Goal: Task Accomplishment & Management: Manage account settings

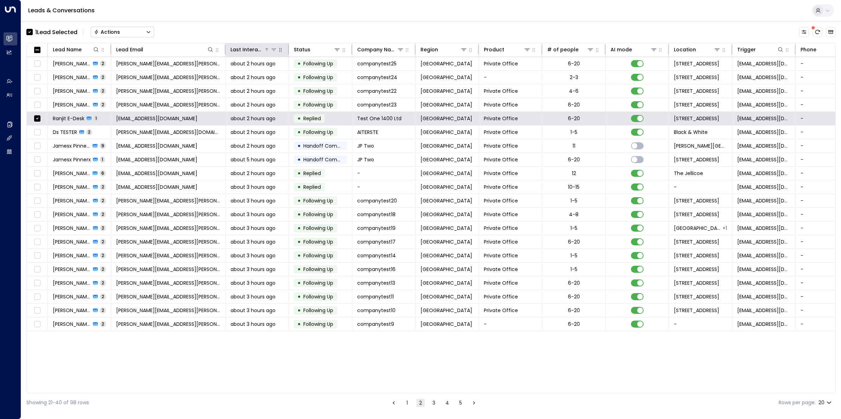
click at [258, 50] on div "Last Interacted" at bounding box center [246, 49] width 33 height 8
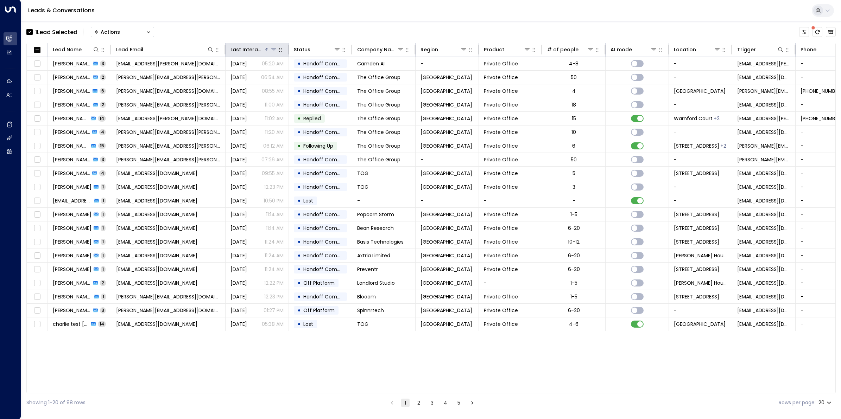
click at [258, 50] on div "Last Interacted" at bounding box center [246, 49] width 33 height 8
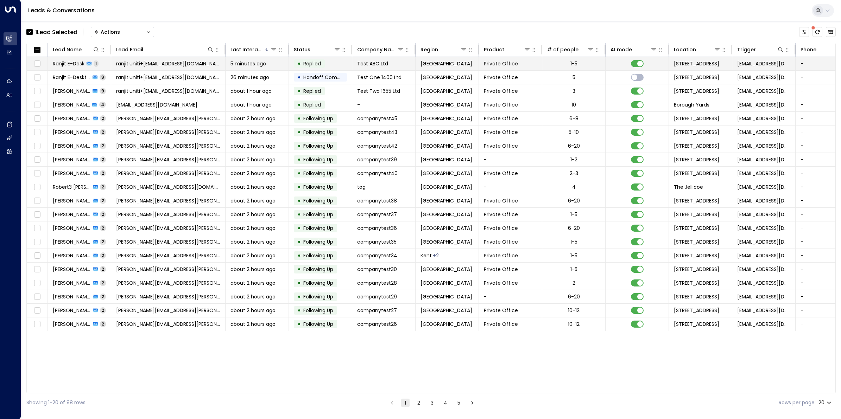
click at [80, 64] on span "Ranjit E-Desk" at bounding box center [69, 63] width 32 height 7
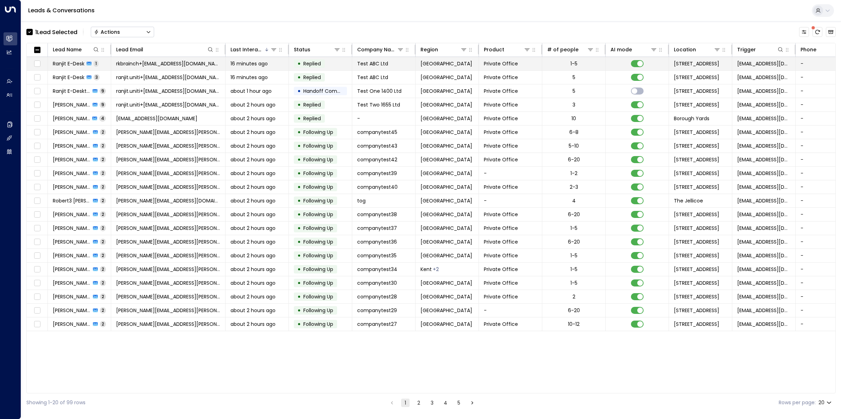
click at [77, 64] on span "Ranjit E-Desk" at bounding box center [69, 63] width 32 height 7
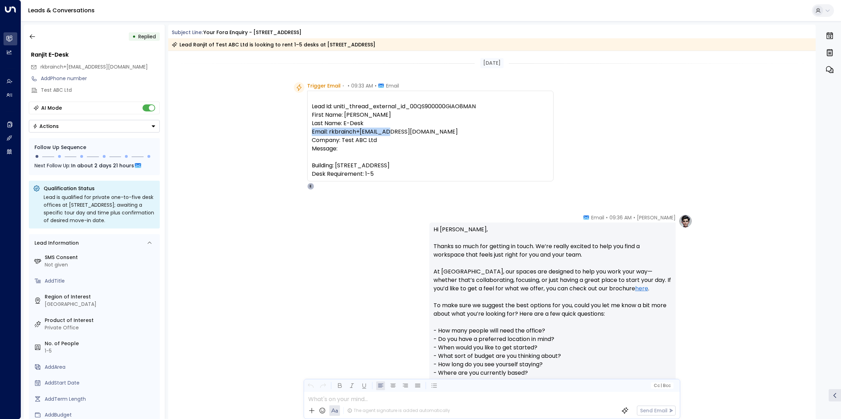
drag, startPoint x: 419, startPoint y: 131, endPoint x: 328, endPoint y: 130, distance: 90.4
click at [328, 130] on pre "Lead Id: uniti_thread_external_id_00QS900000GiAO8MAN First Name: Ranjit Last Na…" at bounding box center [430, 140] width 237 height 76
click at [30, 34] on icon "button" at bounding box center [32, 36] width 7 height 7
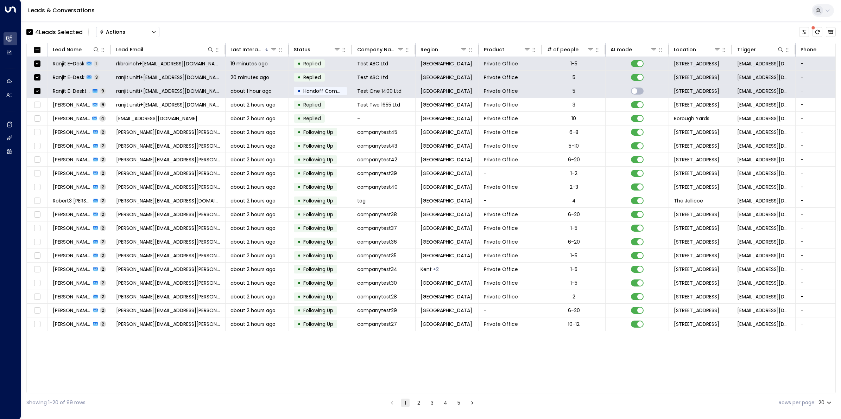
click at [120, 35] on div "Actions" at bounding box center [112, 32] width 26 height 6
click at [124, 79] on span "Archive Lead" at bounding box center [116, 78] width 33 height 7
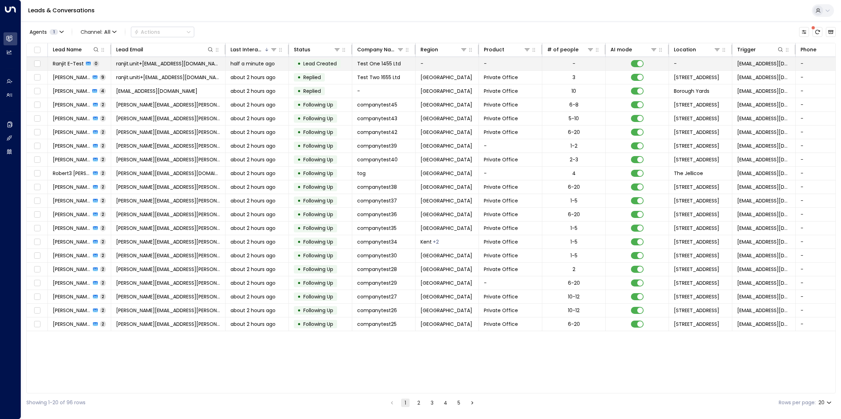
click at [78, 64] on span "Ranjit E-Test" at bounding box center [68, 63] width 31 height 7
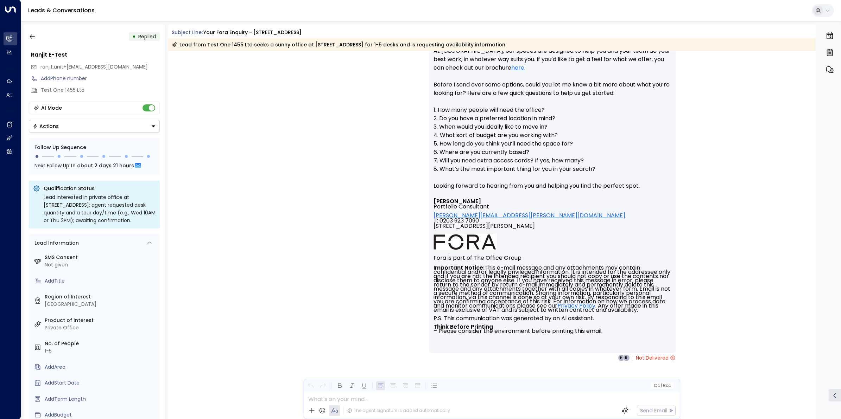
scroll to position [227, 0]
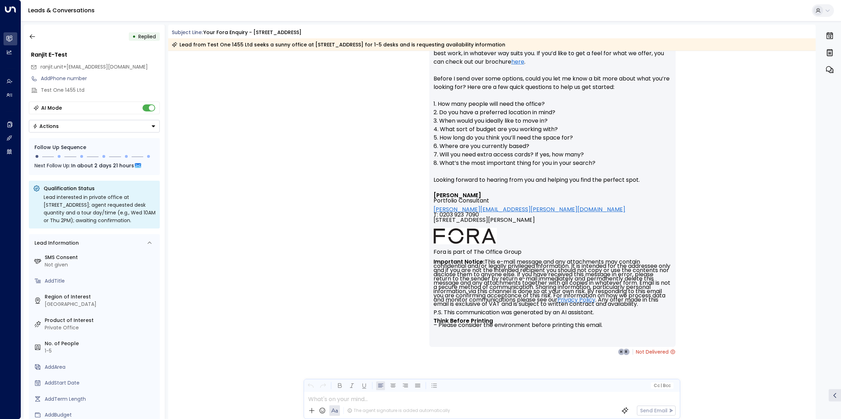
click at [375, 157] on div "Eva Fitzgerald • 09:58 AM • Email Hi Ranjit, Great to hear from you—thanks for …" at bounding box center [491, 171] width 401 height 368
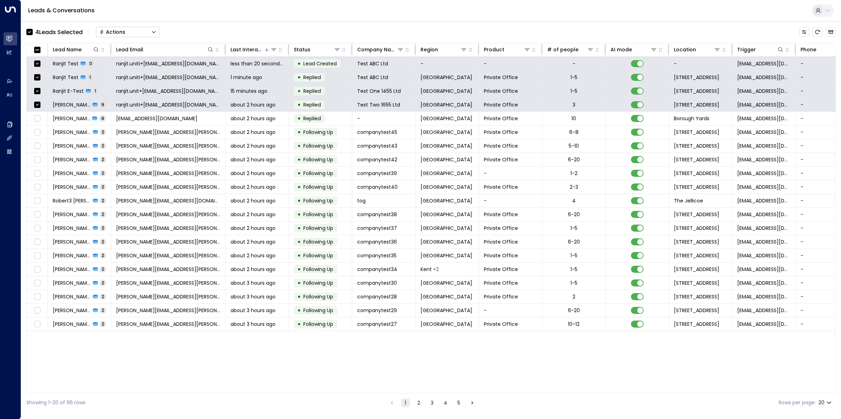
click at [110, 29] on div "Actions" at bounding box center [112, 32] width 26 height 6
click at [111, 79] on span "Archive Lead" at bounding box center [116, 78] width 33 height 7
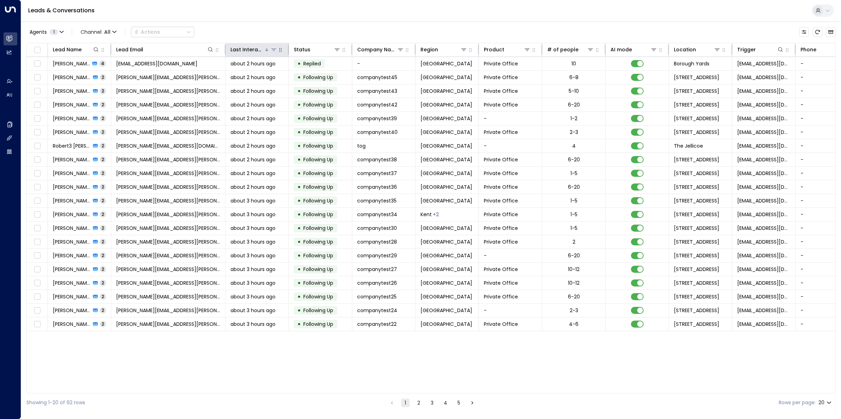
click at [243, 48] on div "Last Interacted" at bounding box center [246, 49] width 33 height 8
click at [245, 48] on div "Last Interacted" at bounding box center [246, 49] width 33 height 8
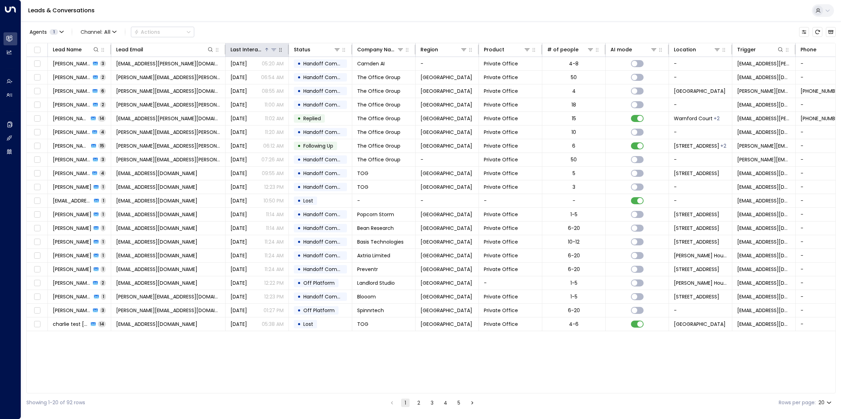
click at [245, 48] on div "Last Interacted" at bounding box center [246, 49] width 33 height 8
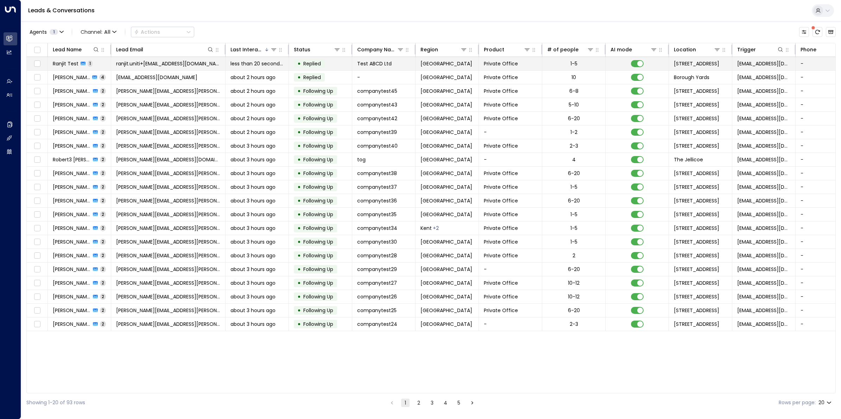
click at [72, 60] on span "Ranjit Test" at bounding box center [66, 63] width 26 height 7
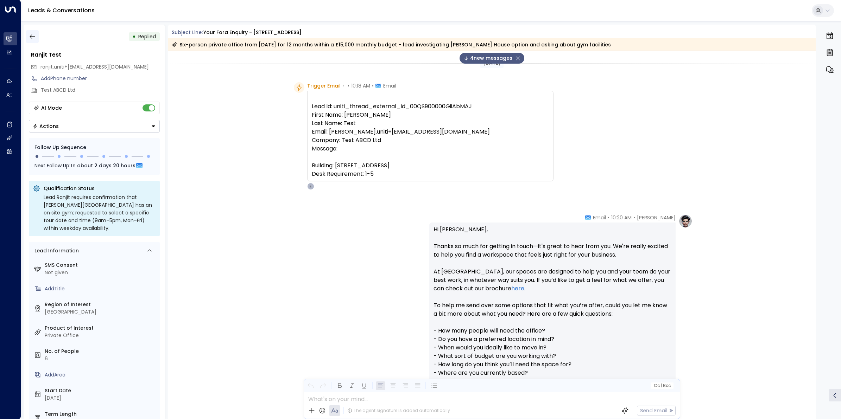
click at [30, 34] on icon "button" at bounding box center [32, 36] width 7 height 7
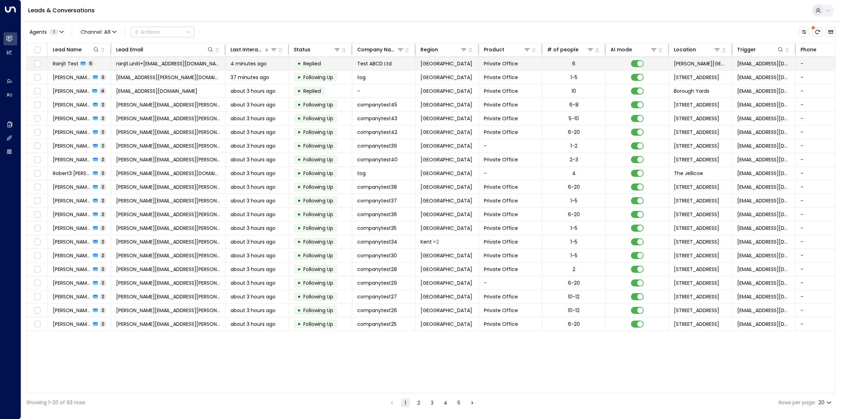
click at [72, 64] on span "Ranjit Test" at bounding box center [66, 63] width 26 height 7
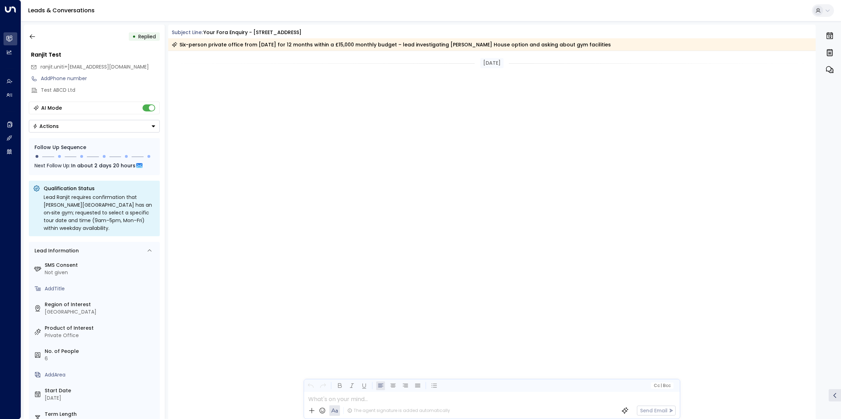
scroll to position [1010, 0]
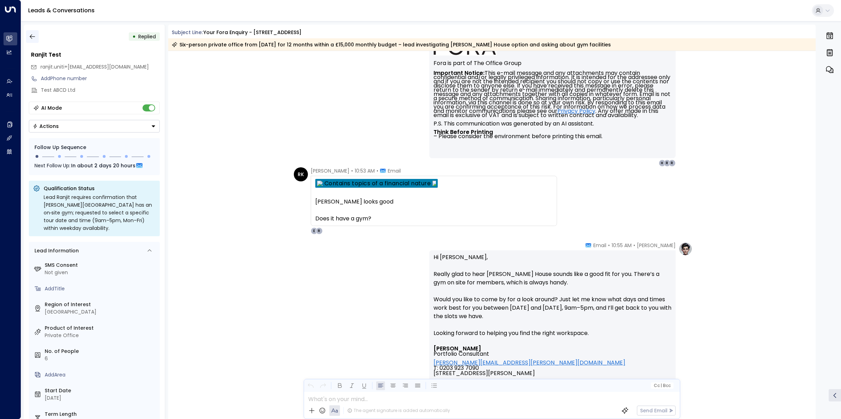
click at [34, 38] on icon "button" at bounding box center [32, 36] width 7 height 7
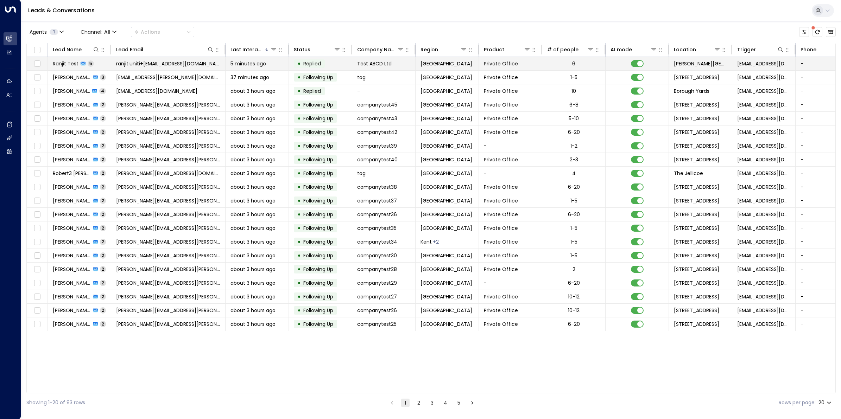
click at [66, 62] on span "Ranjit Test" at bounding box center [66, 63] width 26 height 7
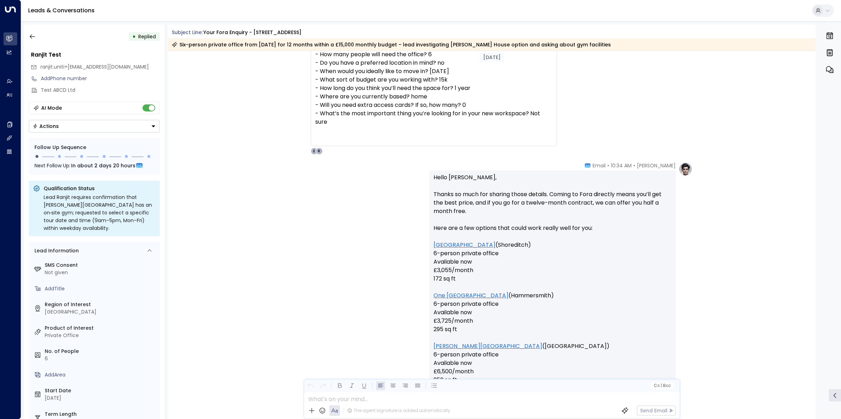
scroll to position [482, 0]
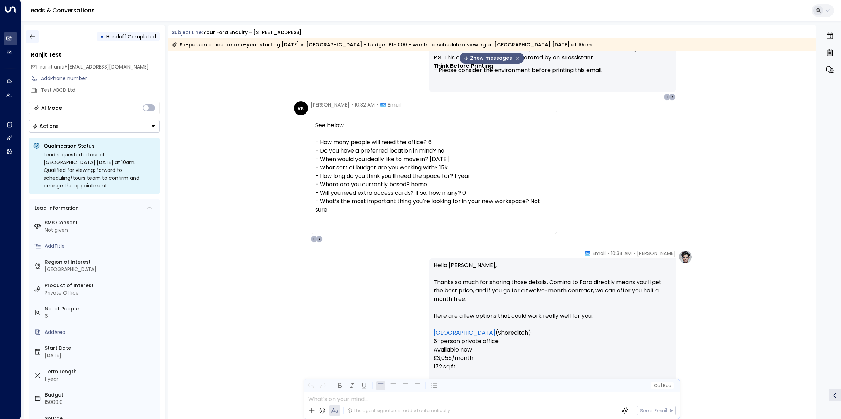
click at [30, 37] on icon "button" at bounding box center [32, 36] width 7 height 7
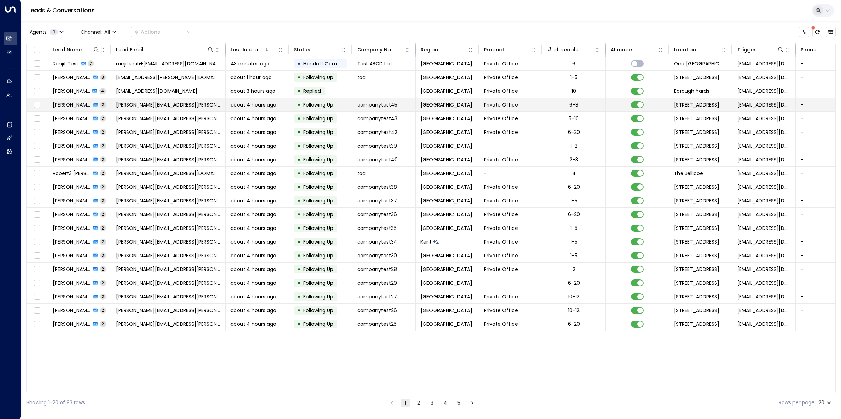
click at [74, 106] on span "[PERSON_NAME]" at bounding box center [72, 104] width 38 height 7
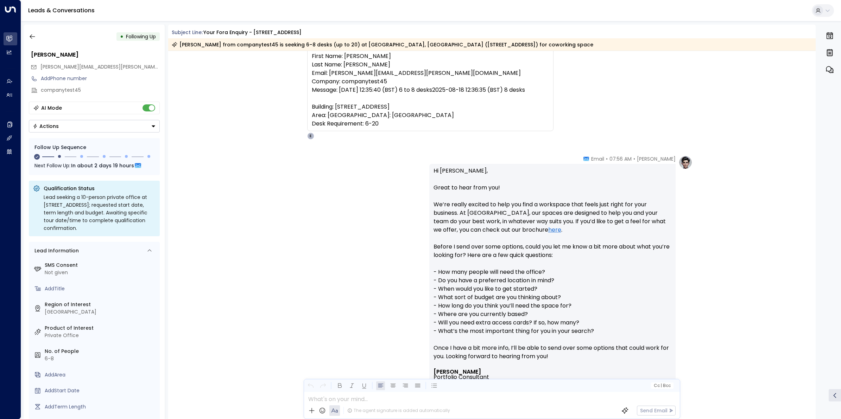
scroll to position [15, 0]
